Goal: Task Accomplishment & Management: Use online tool/utility

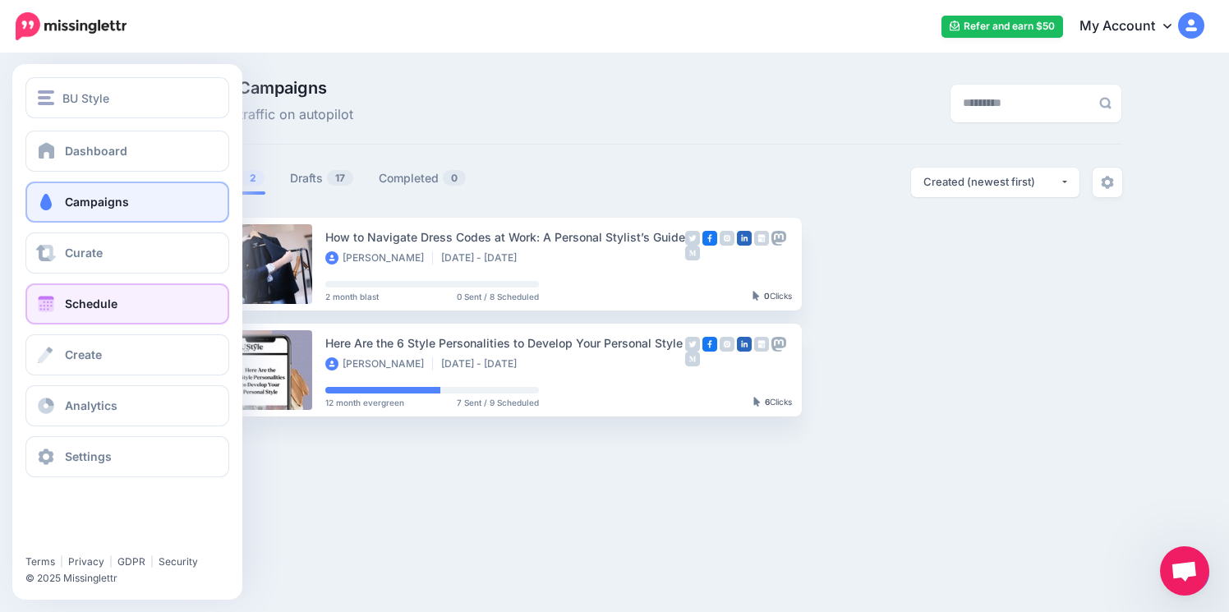
click at [128, 294] on link "Schedule" at bounding box center [127, 303] width 204 height 41
